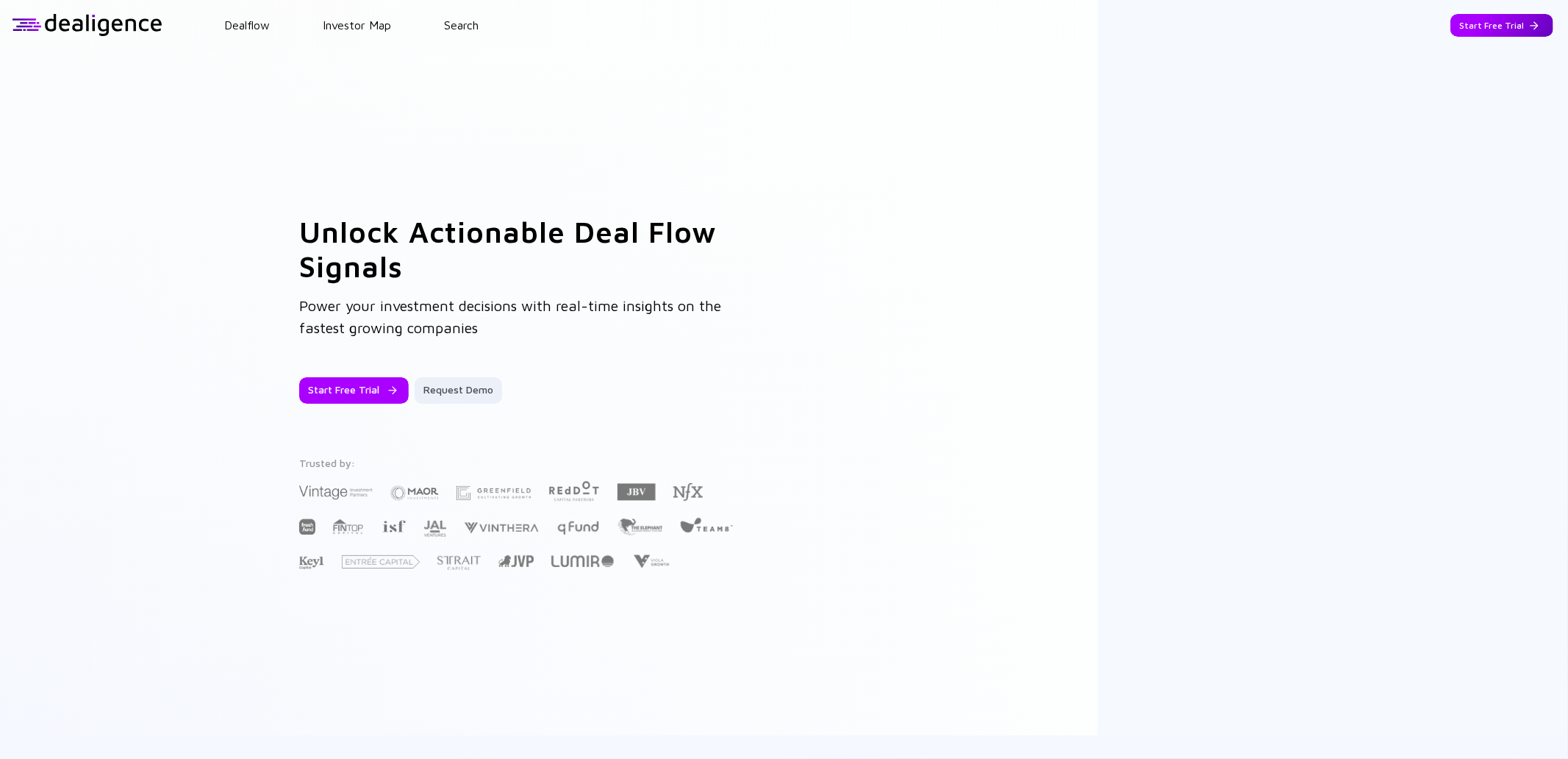
click at [1466, 22] on div "Start Free Trial" at bounding box center [1502, 25] width 103 height 23
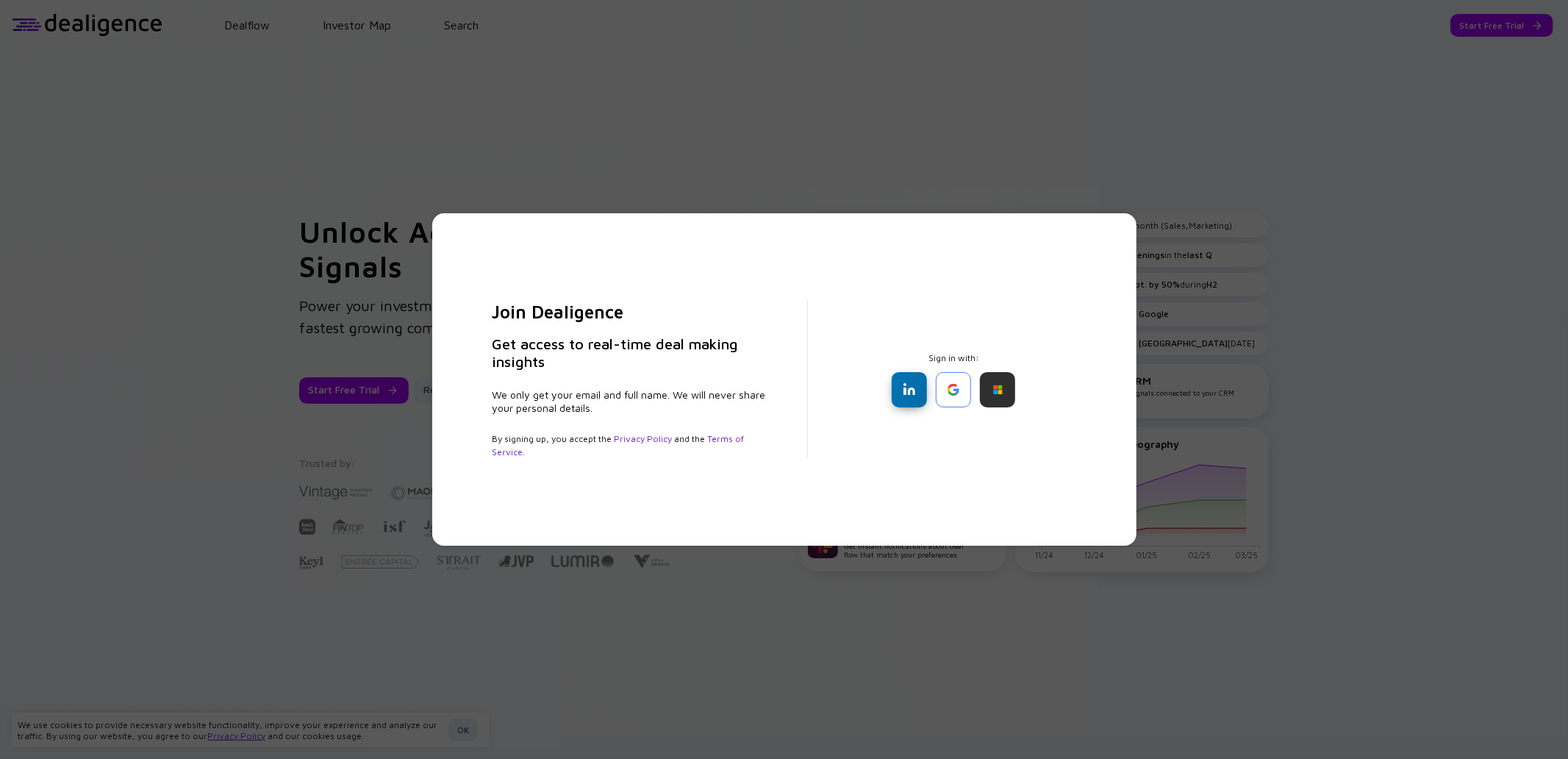
click at [910, 381] on div at bounding box center [909, 389] width 35 height 35
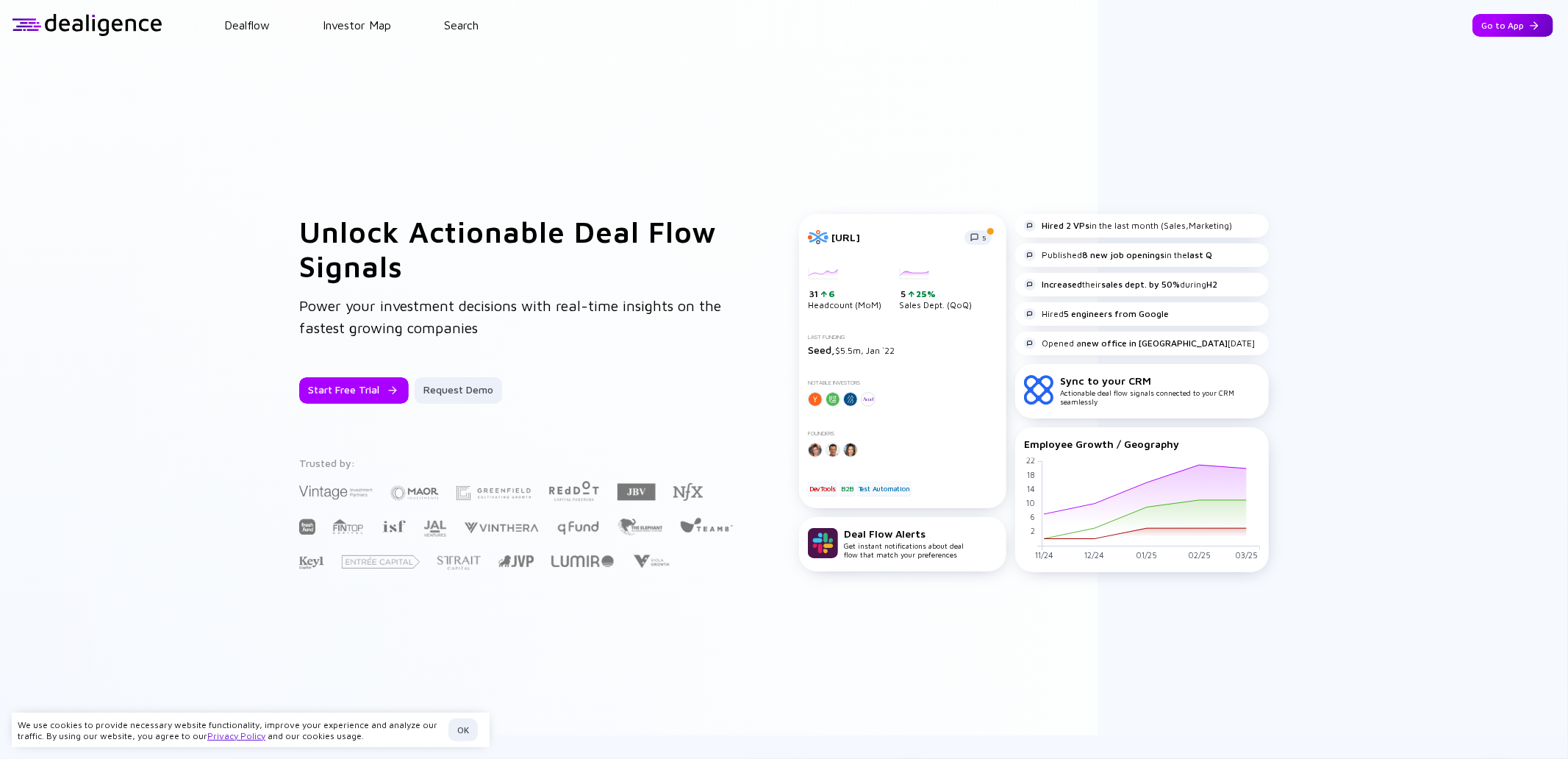
click at [1514, 24] on div "Go to App" at bounding box center [1512, 25] width 81 height 23
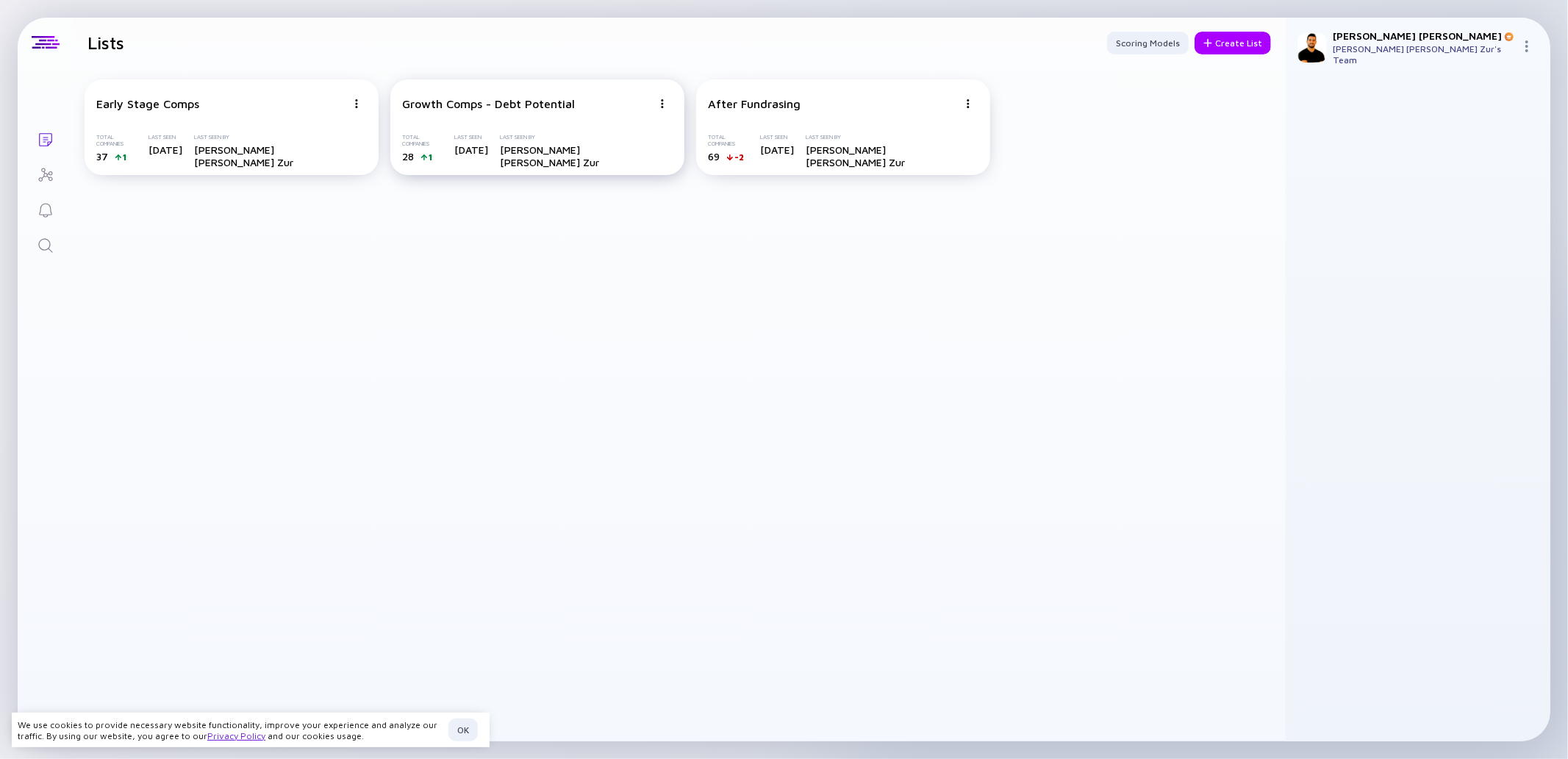
click at [361, 103] on img at bounding box center [356, 103] width 9 height 9
click at [507, 100] on div "Growth Comps - Debt Potential" at bounding box center [488, 103] width 173 height 13
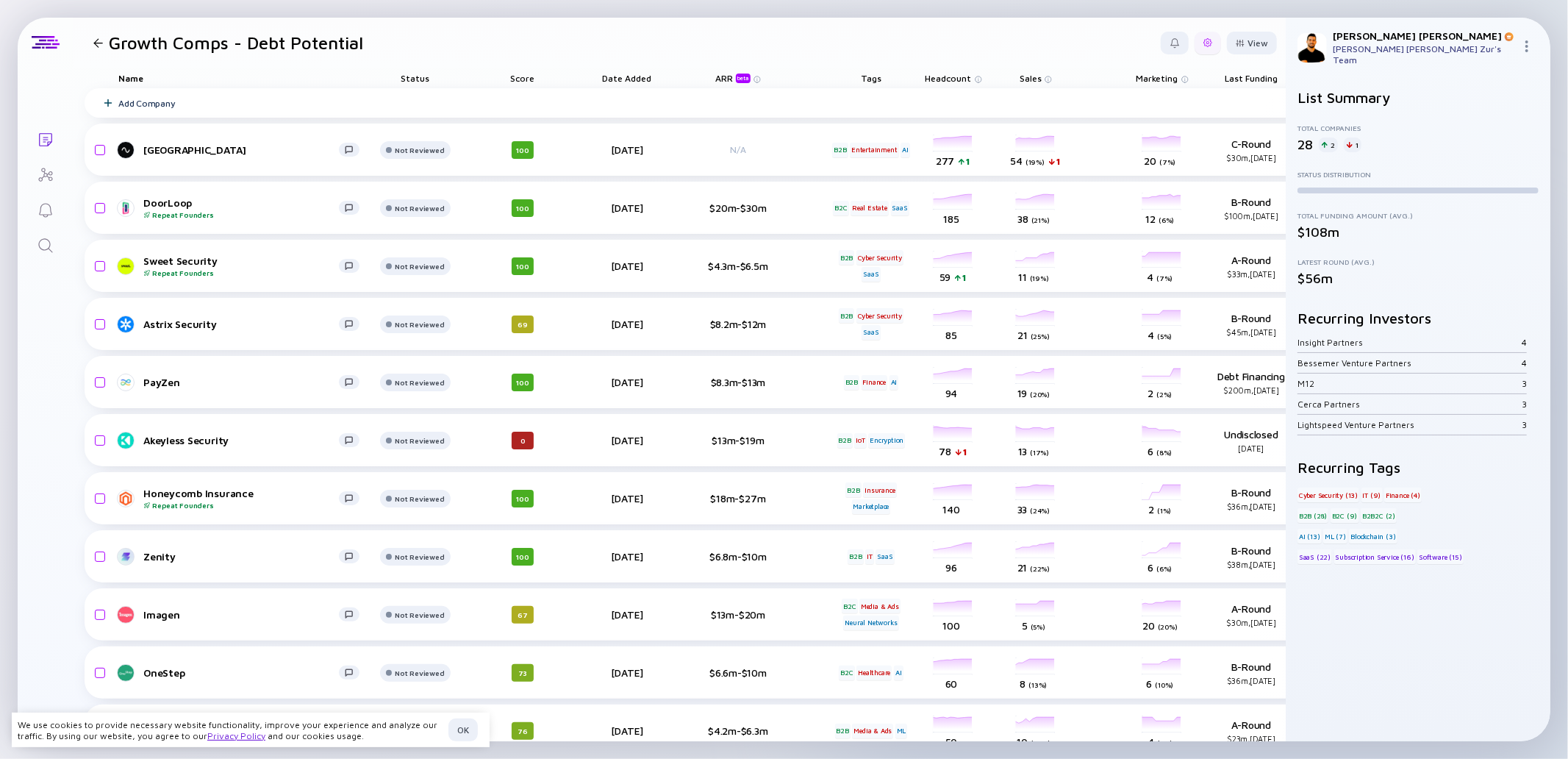
click at [1195, 45] on div at bounding box center [1208, 43] width 27 height 23
click at [1149, 162] on div "Edit Filter" at bounding box center [1162, 161] width 91 height 30
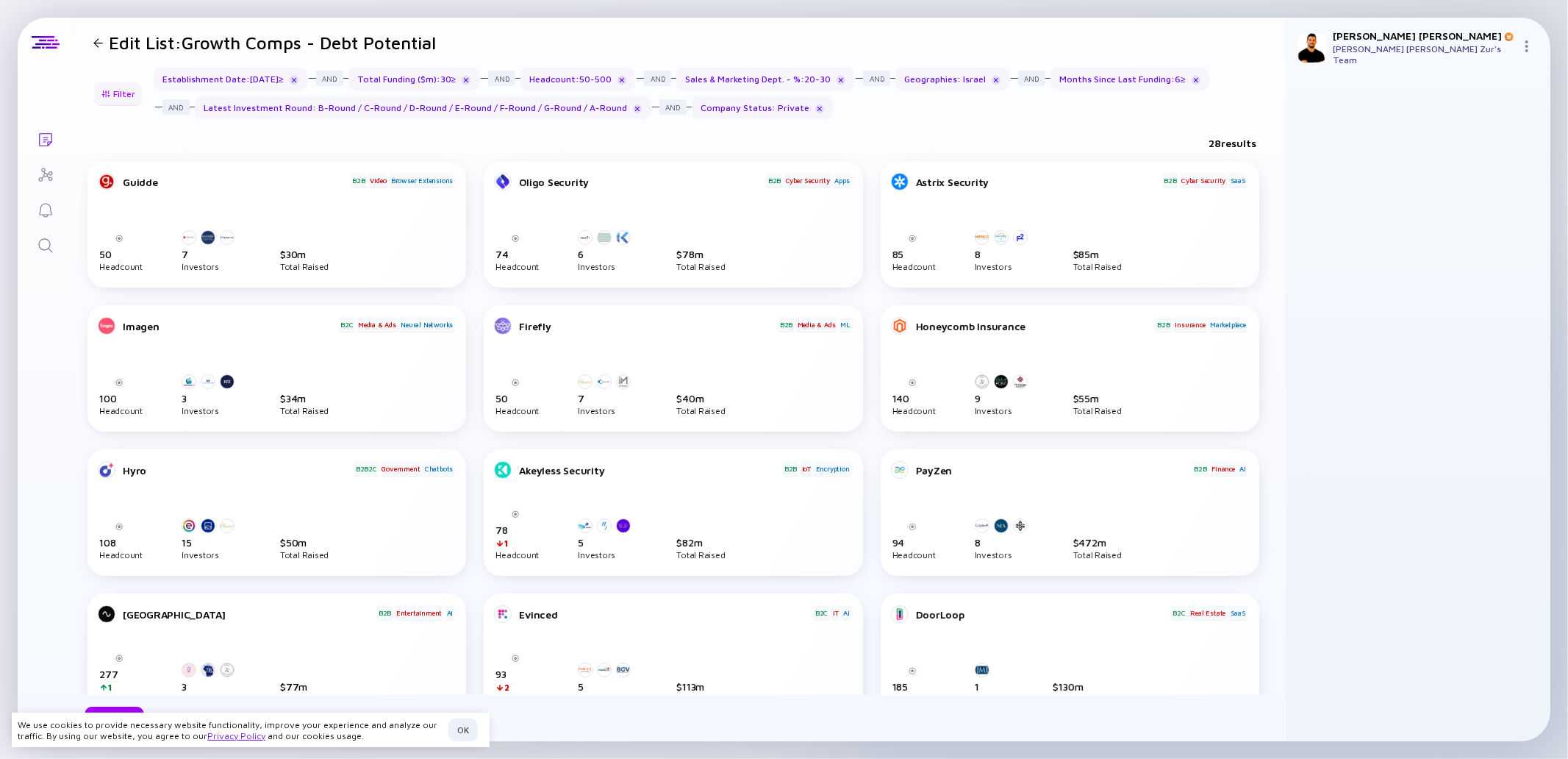
click at [115, 94] on div "Filter" at bounding box center [118, 94] width 52 height 23
